Goal: Entertainment & Leisure: Consume media (video, audio)

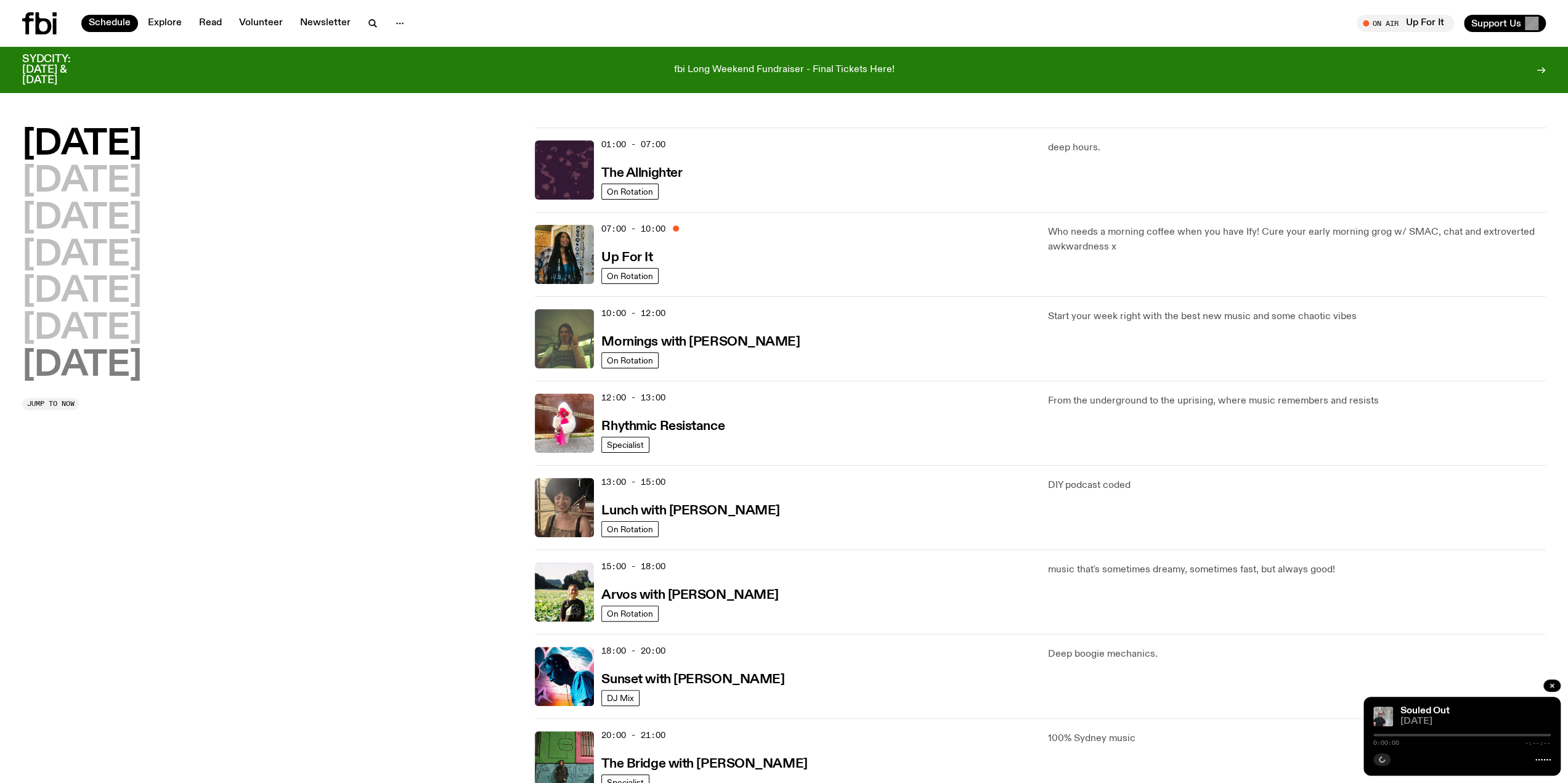
click at [78, 358] on h2 "[DATE]" at bounding box center [81, 366] width 120 height 34
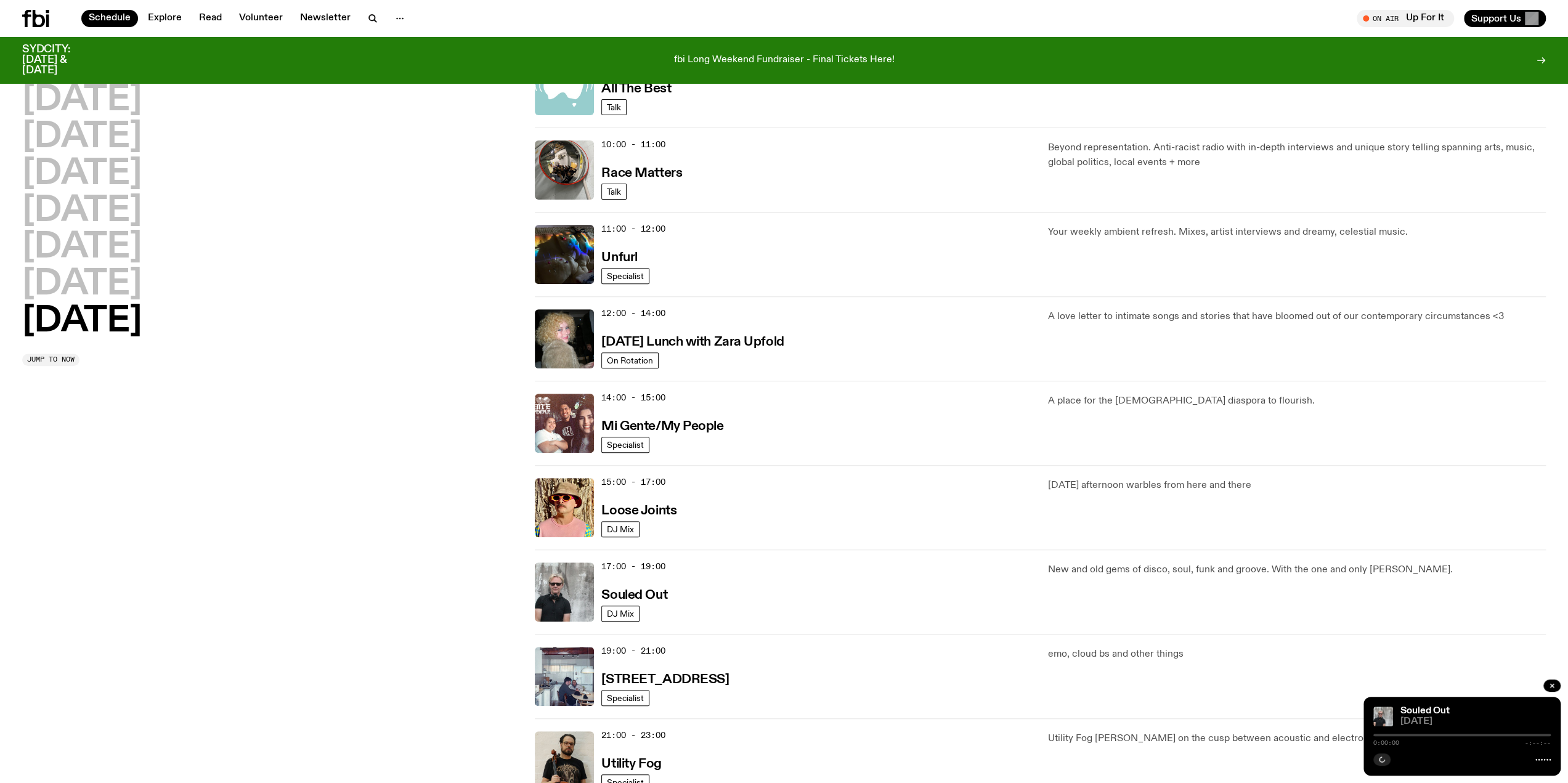
scroll to position [445, 0]
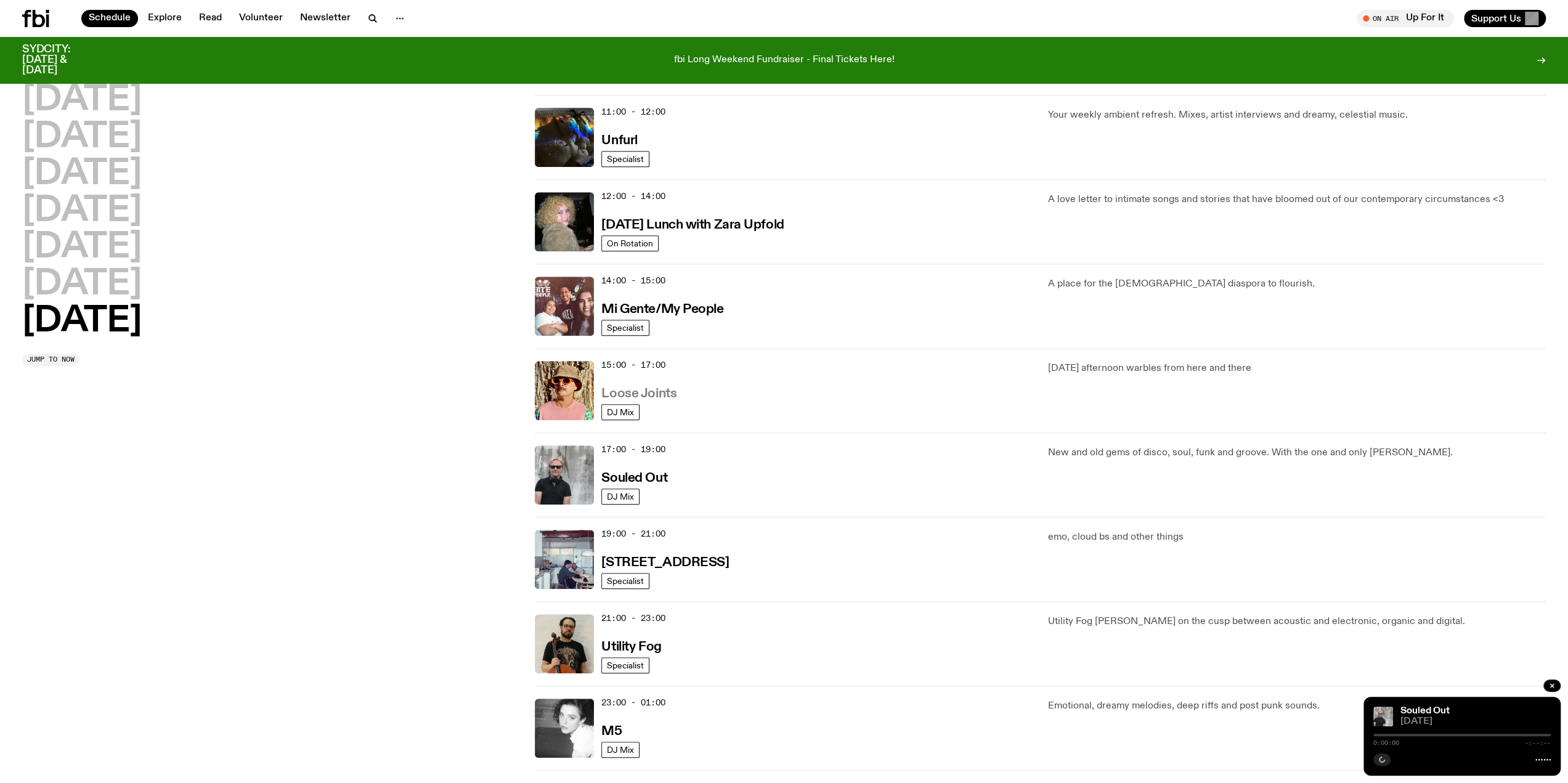
click at [660, 391] on h3 "Loose Joints" at bounding box center [639, 394] width 75 height 13
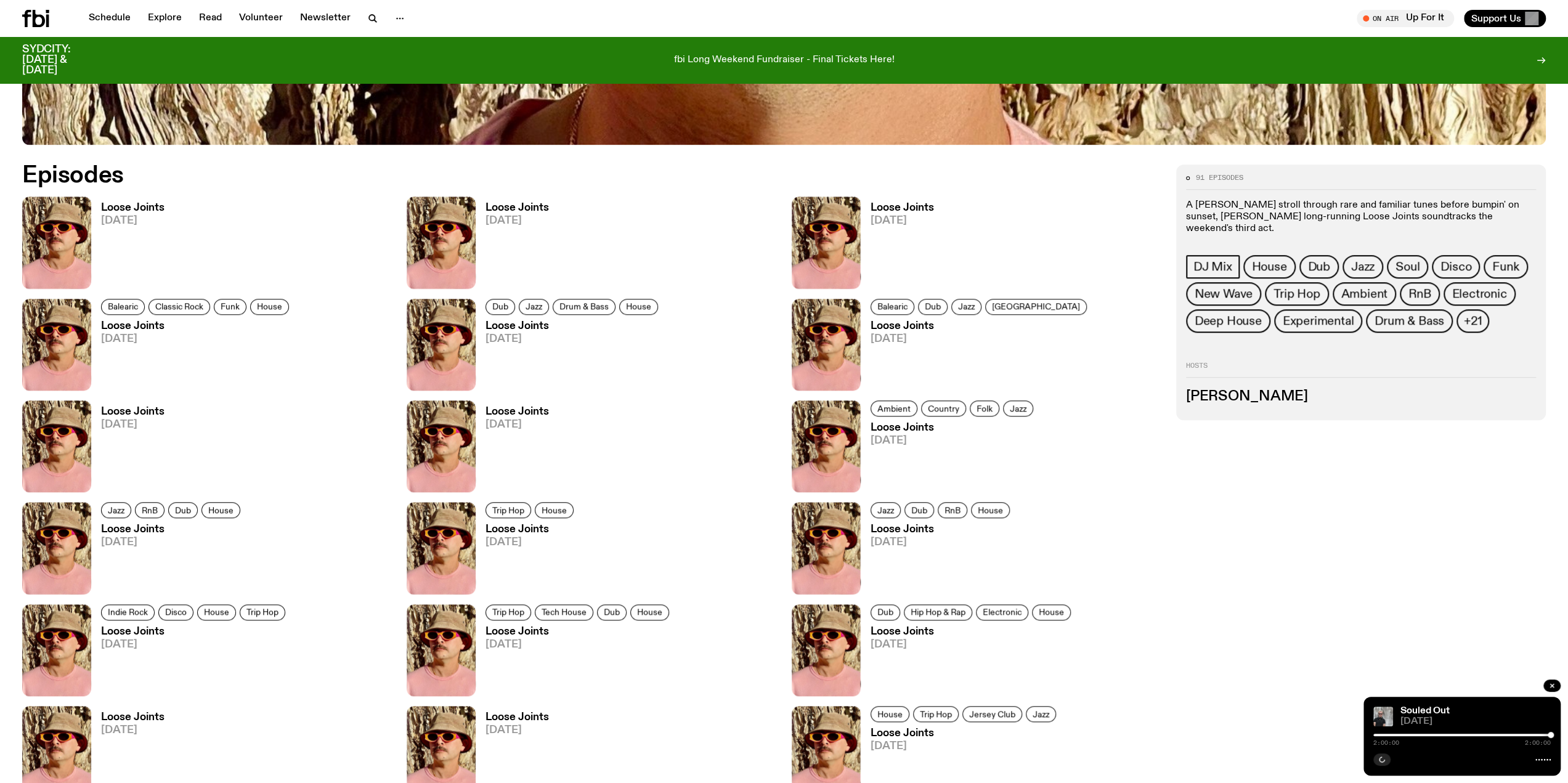
scroll to position [914, 0]
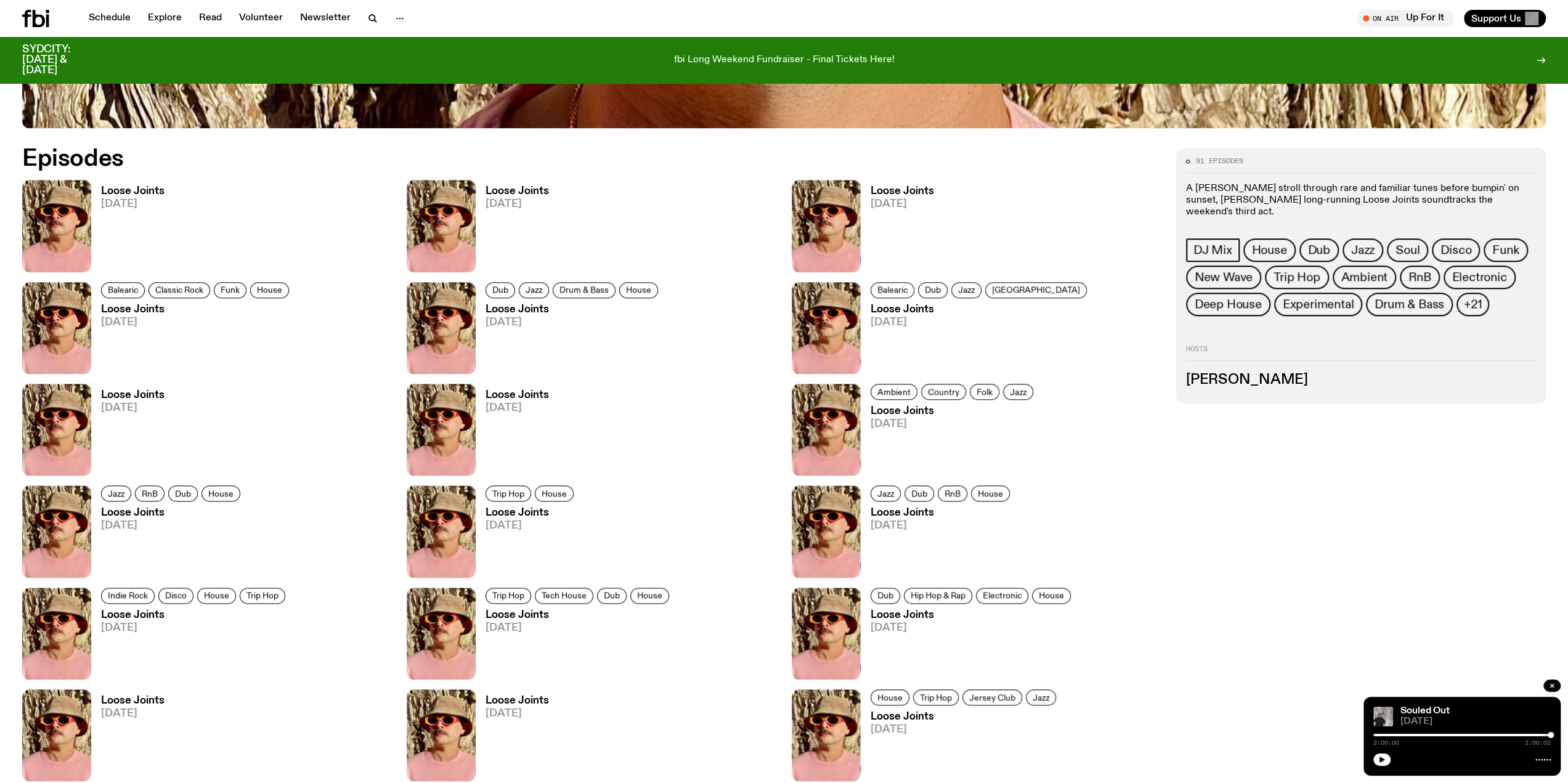
click at [130, 188] on h3 "Loose Joints" at bounding box center [132, 191] width 63 height 11
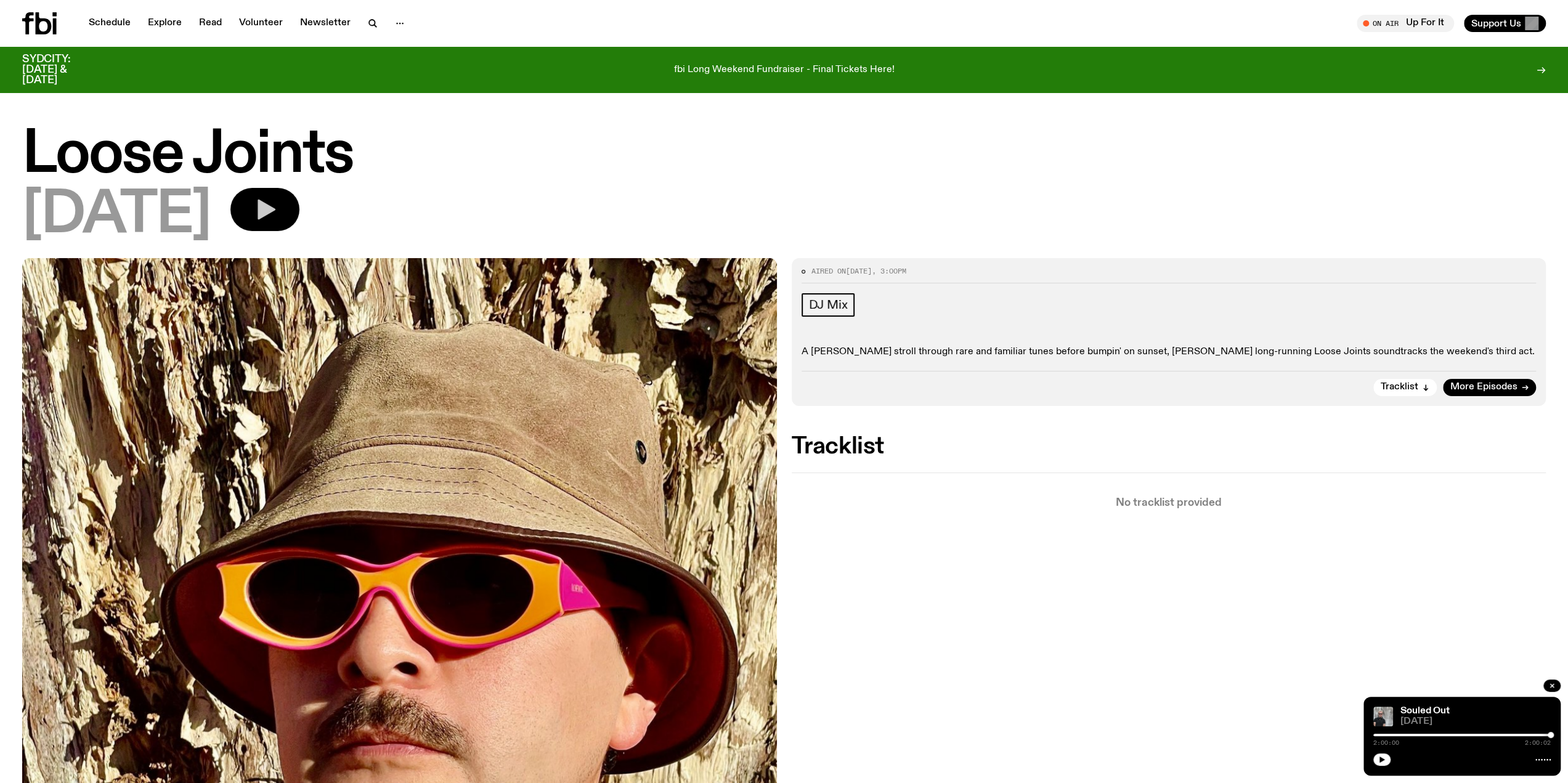
click at [277, 210] on icon "button" at bounding box center [265, 209] width 24 height 24
